Goal: Check status

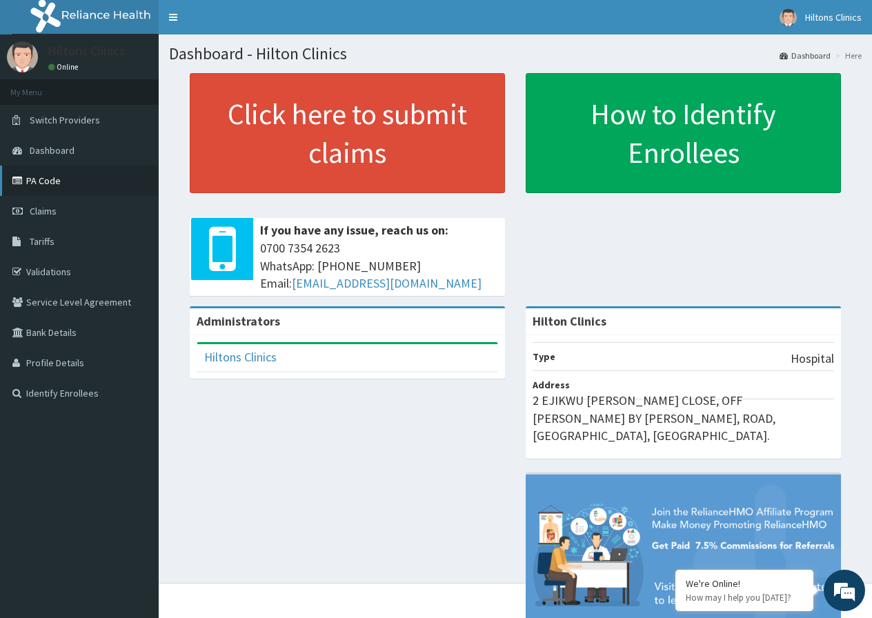
click at [57, 180] on link "PA Code" at bounding box center [79, 181] width 159 height 30
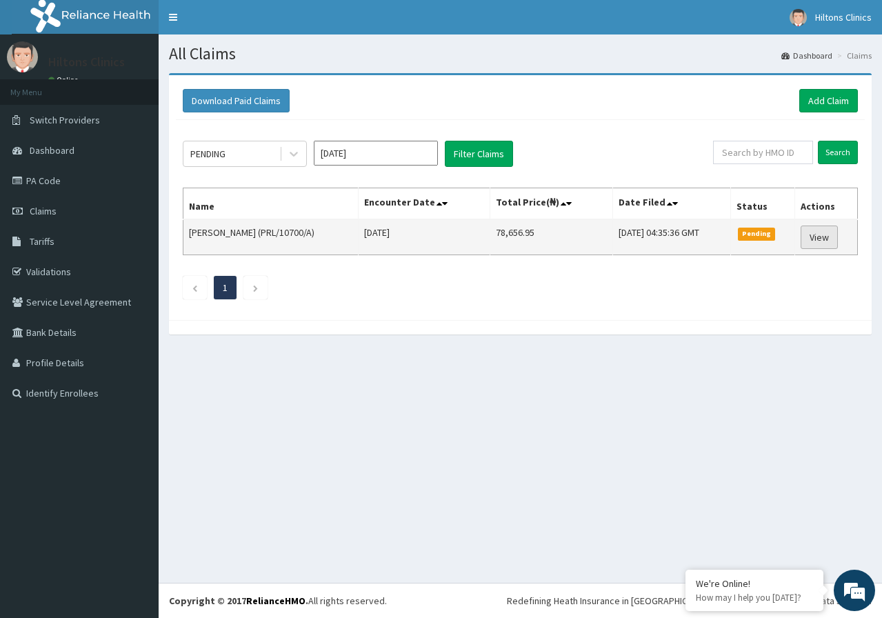
click at [816, 237] on link "View" at bounding box center [819, 237] width 37 height 23
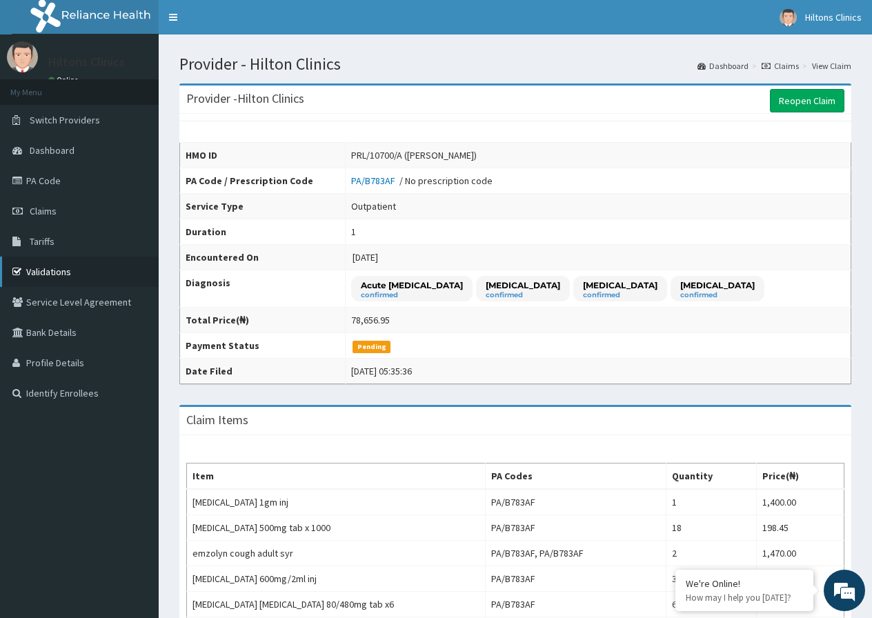
click at [54, 270] on link "Validations" at bounding box center [79, 272] width 159 height 30
